Goal: Information Seeking & Learning: Learn about a topic

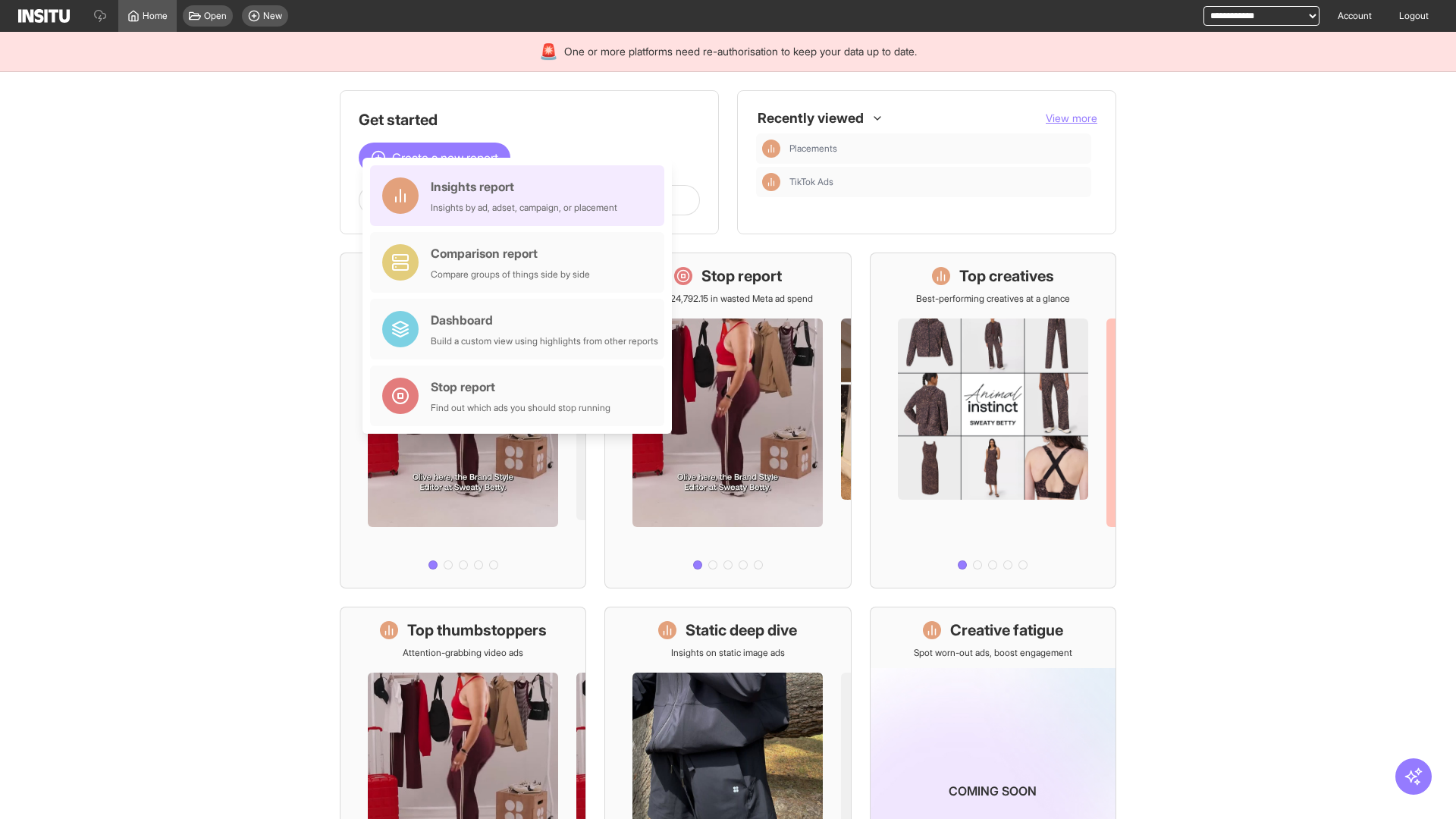
click at [521, 195] on div "Insights report Insights by ad, adset, campaign, or placement" at bounding box center [524, 195] width 187 height 36
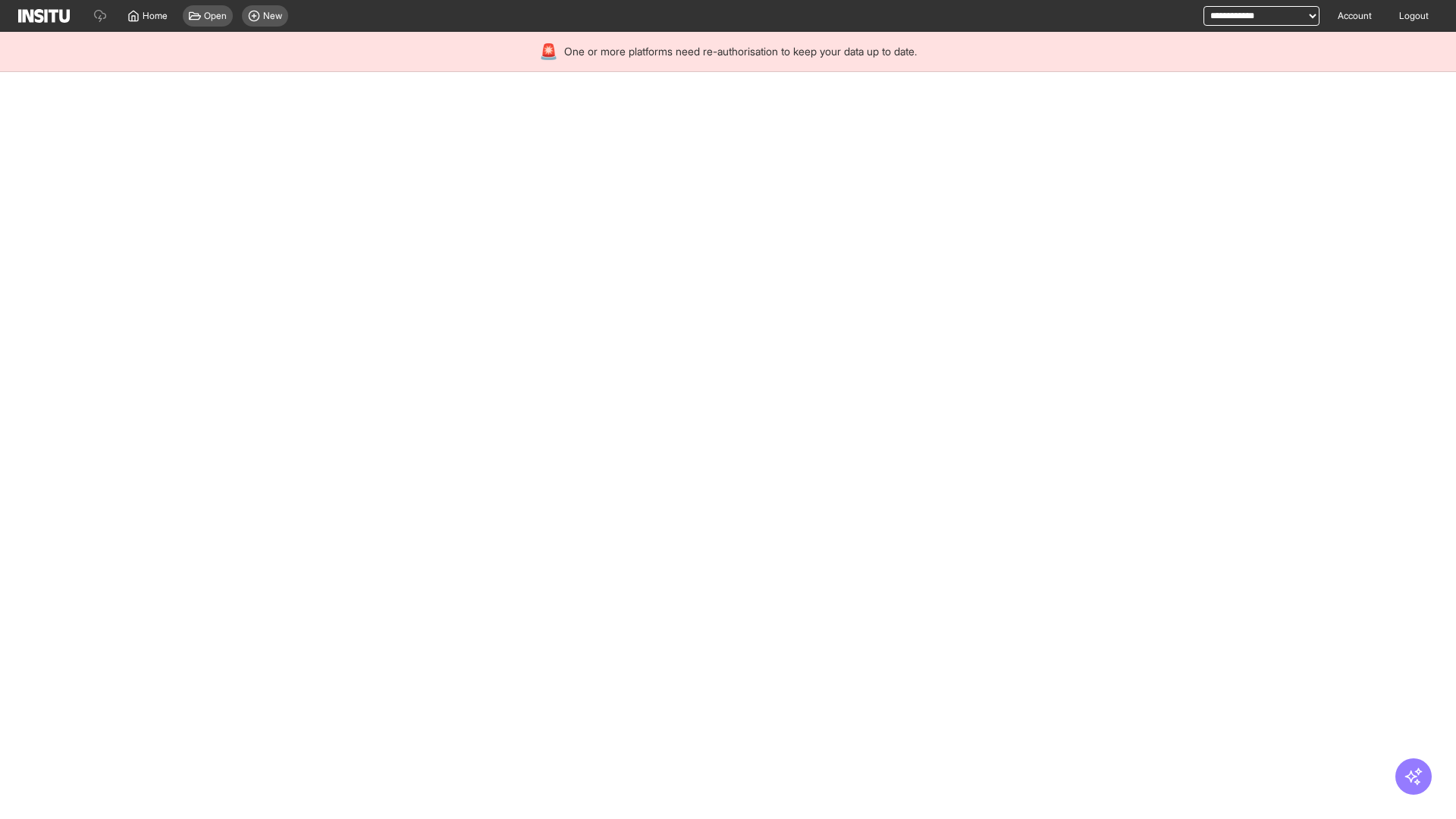
select select "**"
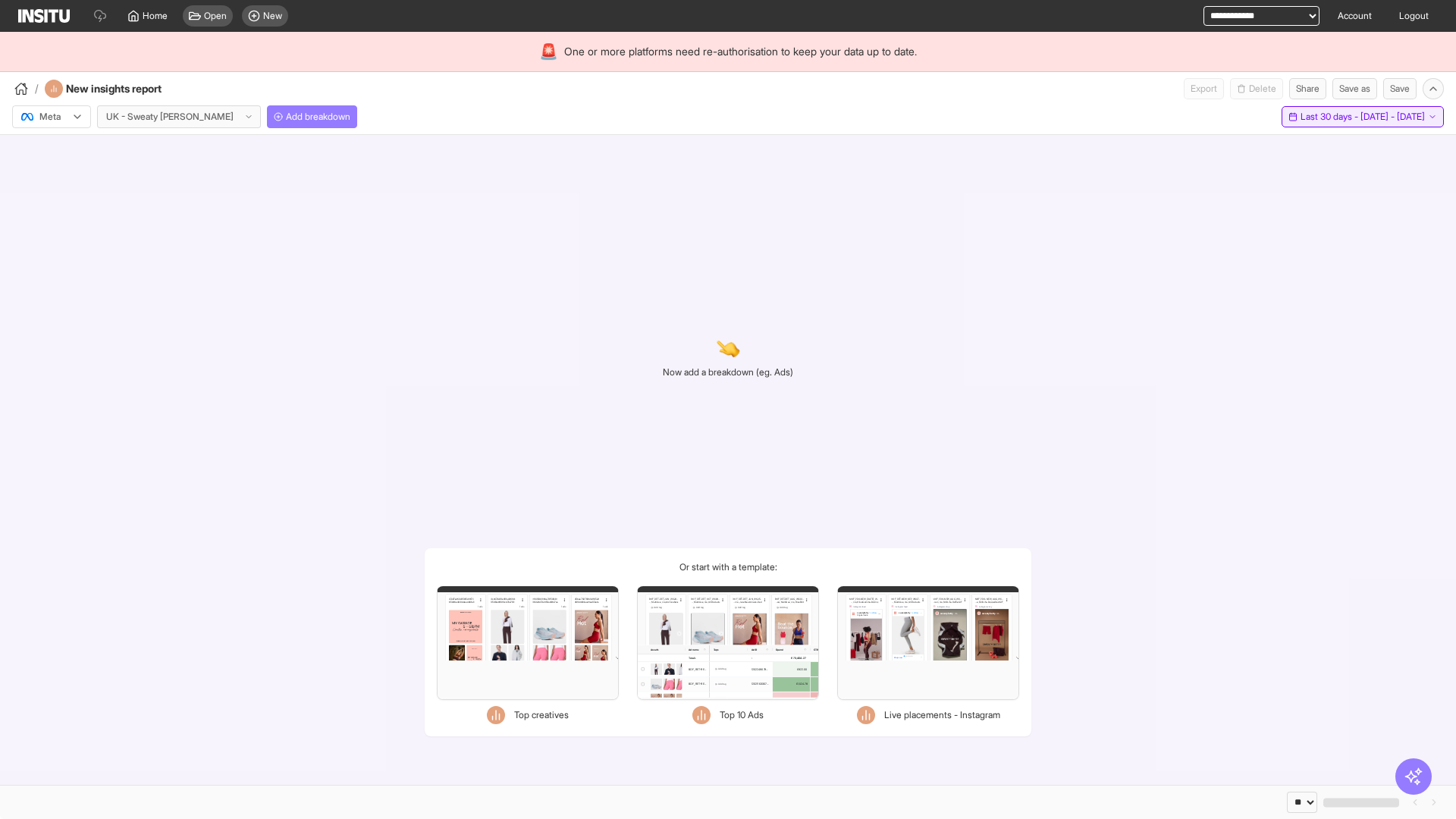
click at [1330, 116] on span "Last 30 days - [DATE] - [DATE]" at bounding box center [1363, 117] width 124 height 12
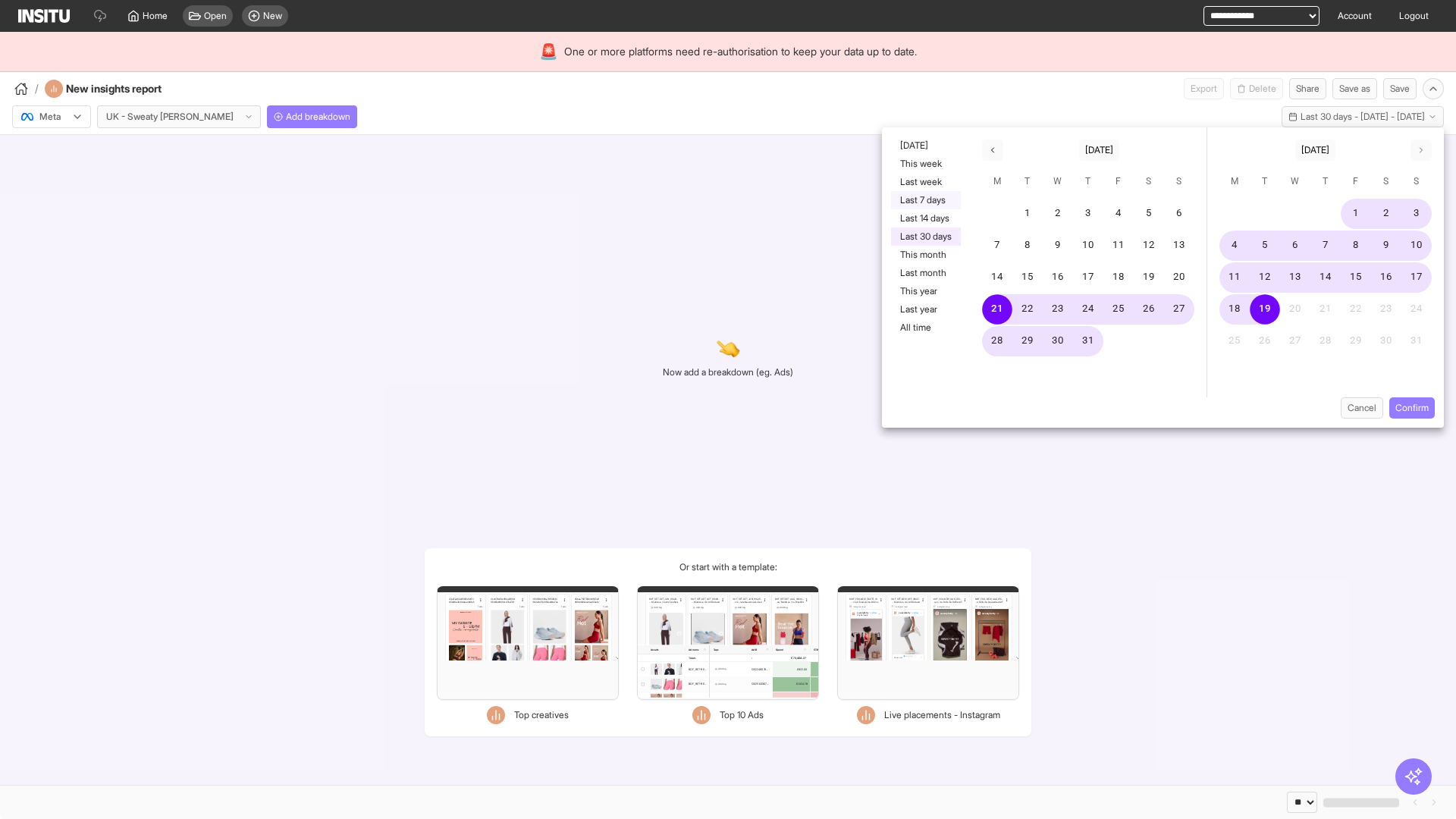
click at [925, 200] on button "Last 7 days" at bounding box center [926, 200] width 70 height 18
